Goal: Information Seeking & Learning: Learn about a topic

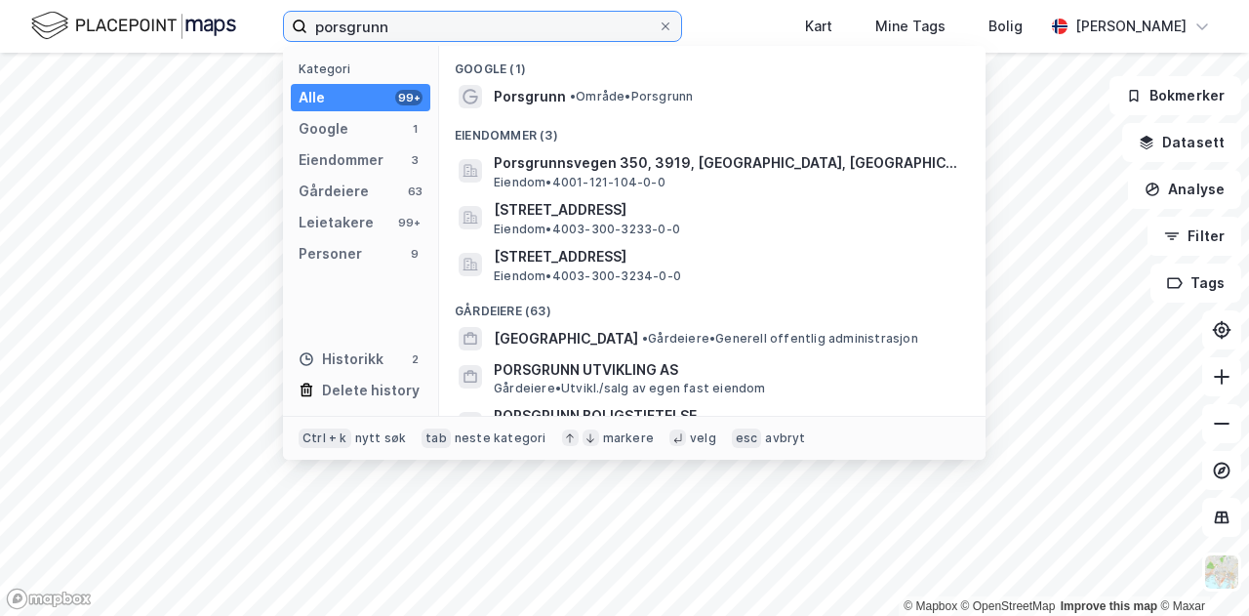
click at [482, 31] on input "porsgrunn" at bounding box center [482, 26] width 350 height 29
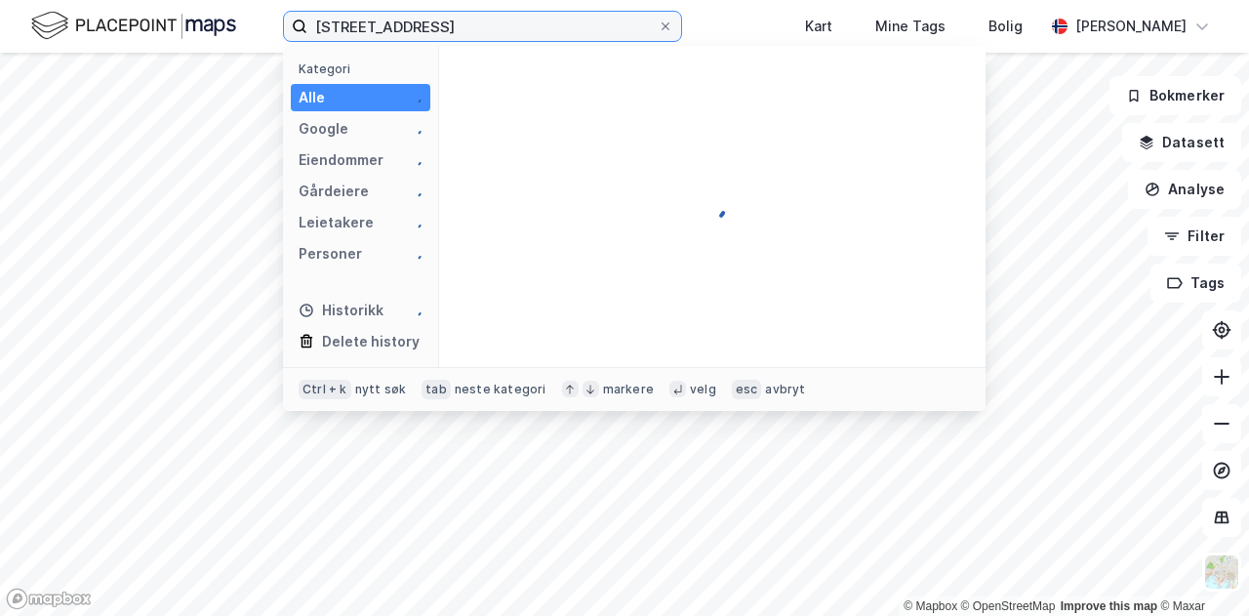
type input "[STREET_ADDRESS]"
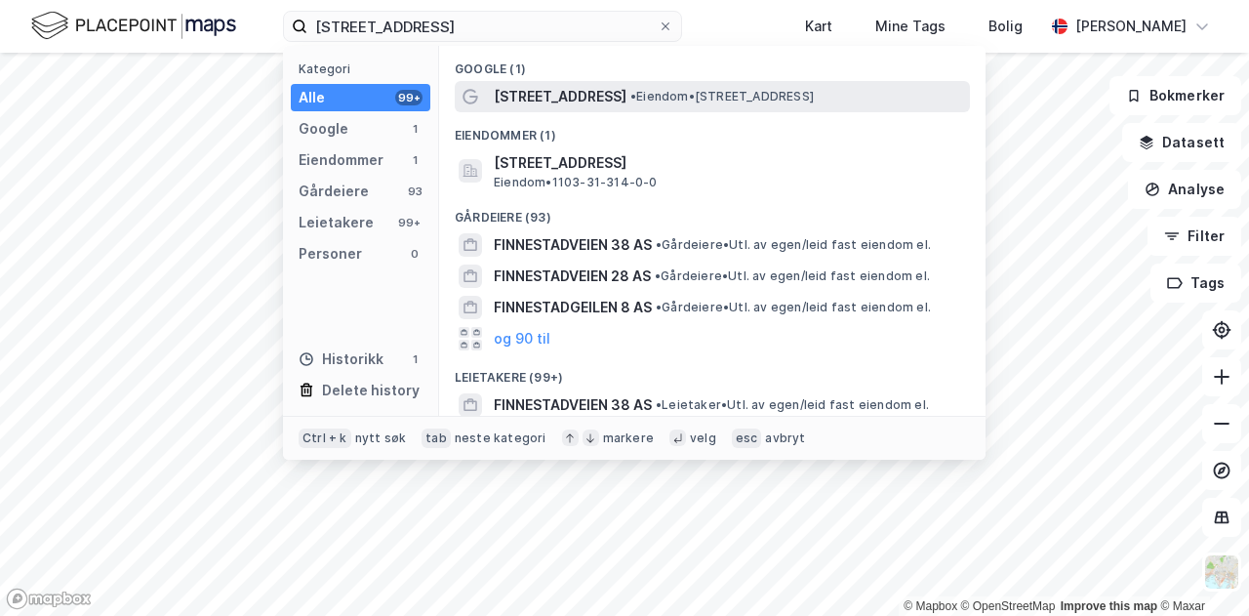
click at [581, 92] on span "[STREET_ADDRESS]" at bounding box center [560, 96] width 133 height 23
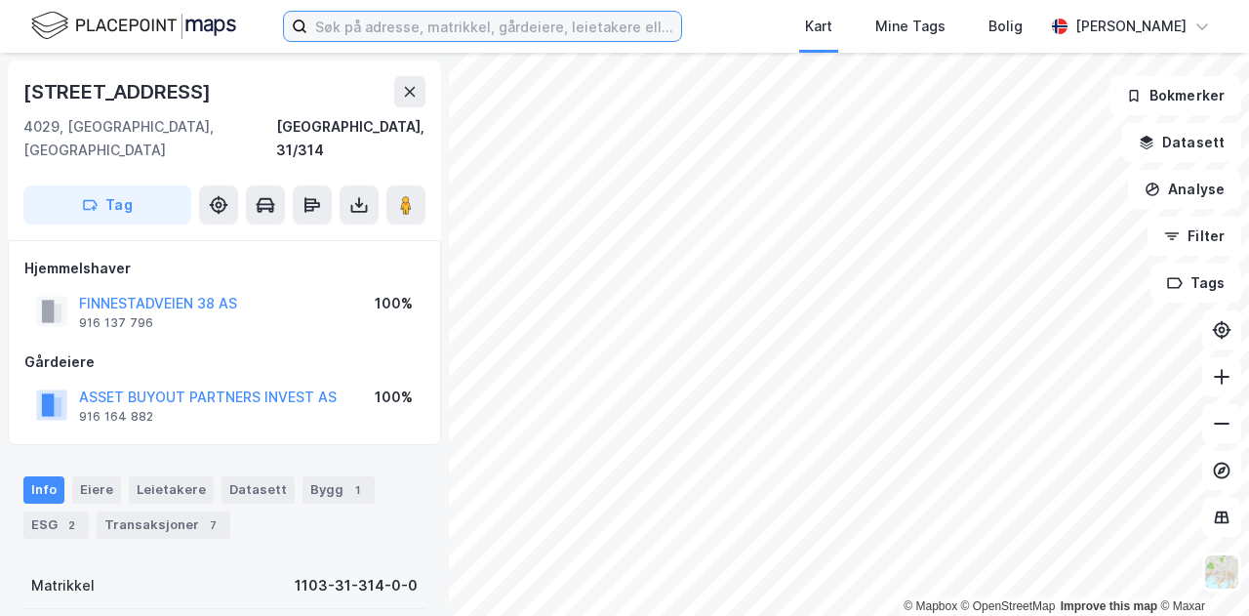
click at [495, 32] on input at bounding box center [494, 26] width 374 height 29
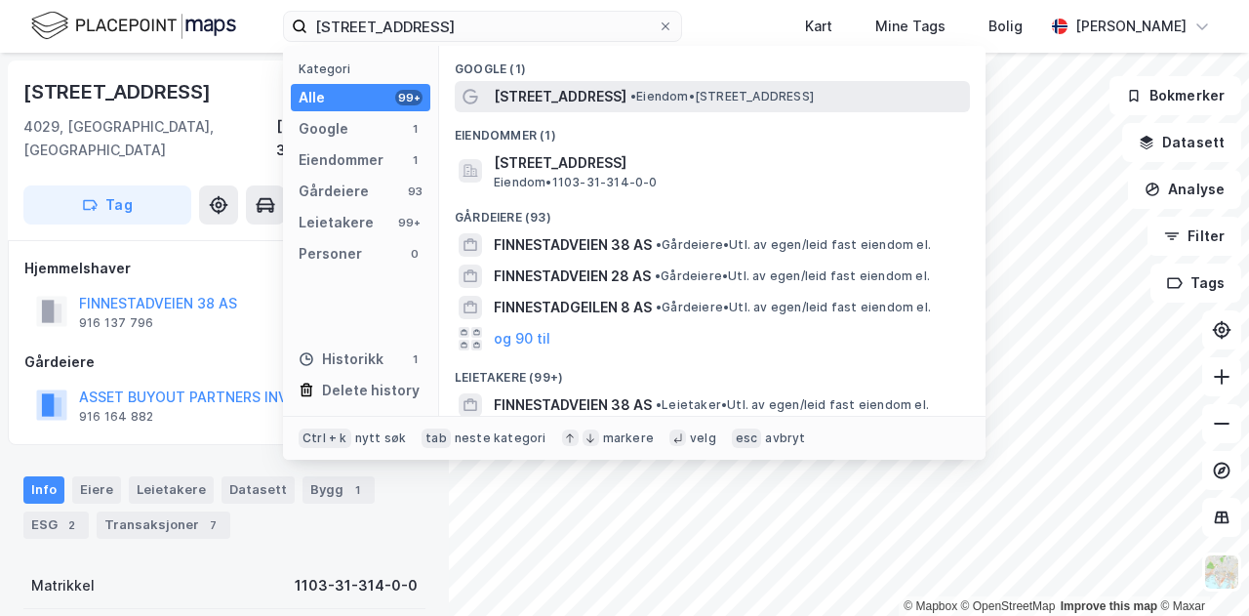
click at [539, 101] on span "[STREET_ADDRESS]" at bounding box center [560, 96] width 133 height 23
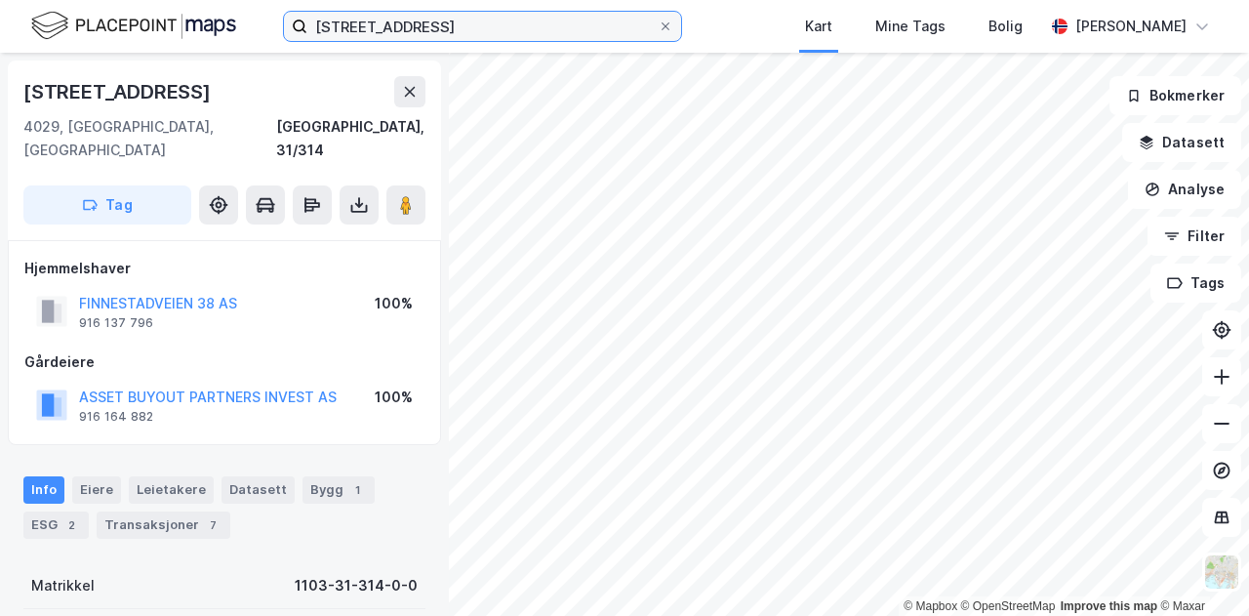
click at [484, 31] on input "[STREET_ADDRESS]" at bounding box center [482, 26] width 350 height 29
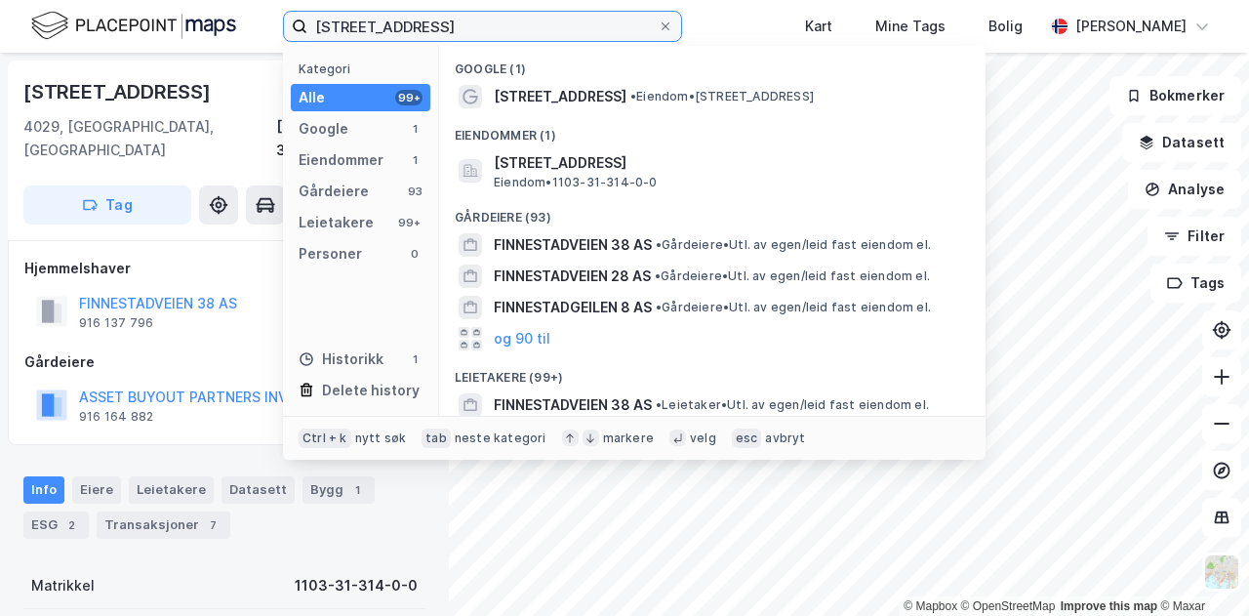
click at [484, 31] on input "[STREET_ADDRESS]" at bounding box center [482, 26] width 350 height 29
type input "grundingen 6"
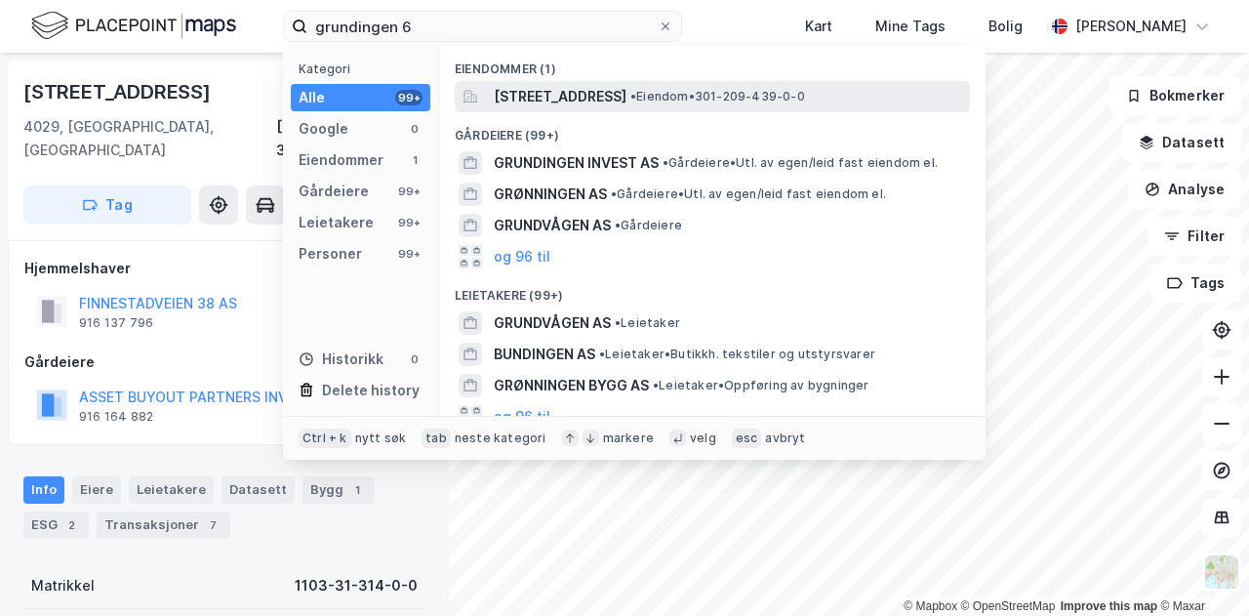
click at [550, 104] on span "Grundingen 6, 0250, OSLO, OSLO" at bounding box center [560, 96] width 133 height 23
